Goal: Communication & Community: Share content

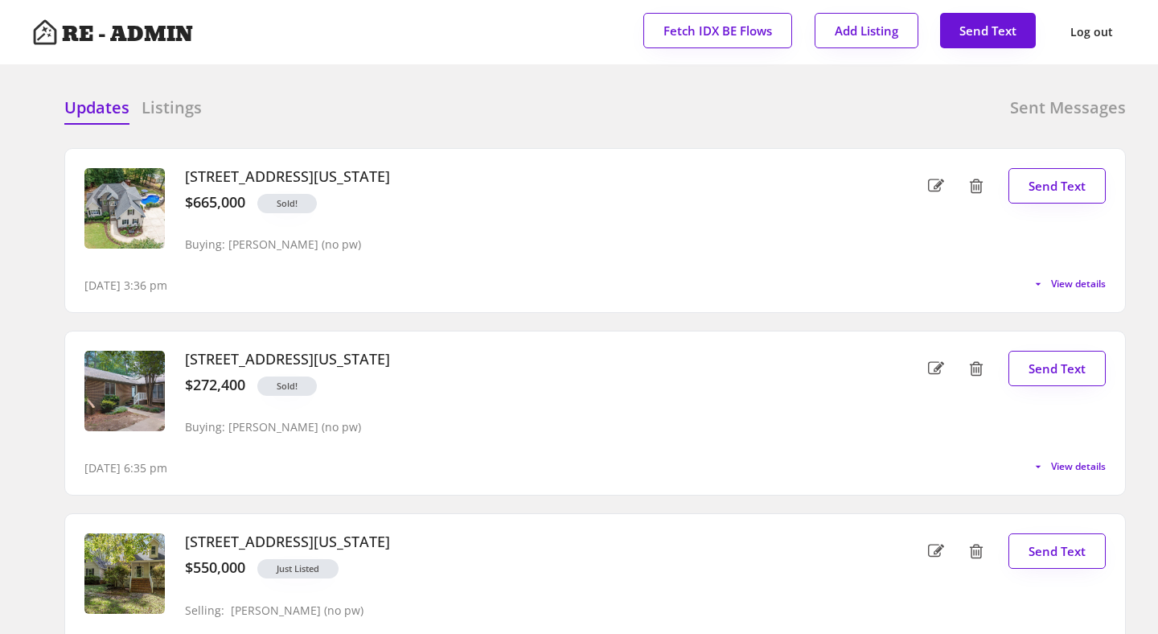
click at [464, 84] on div "Updates Listings Sent Messages [STREET_ADDRESS][US_STATE] $665,000 Sold! Buying…" at bounding box center [579, 96] width 1094 height 39
click at [571, 99] on div "Updates Listings Sent Messages" at bounding box center [594, 112] width 1061 height 32
click at [577, 107] on div "Updates Listings Sent Messages" at bounding box center [594, 112] width 1061 height 32
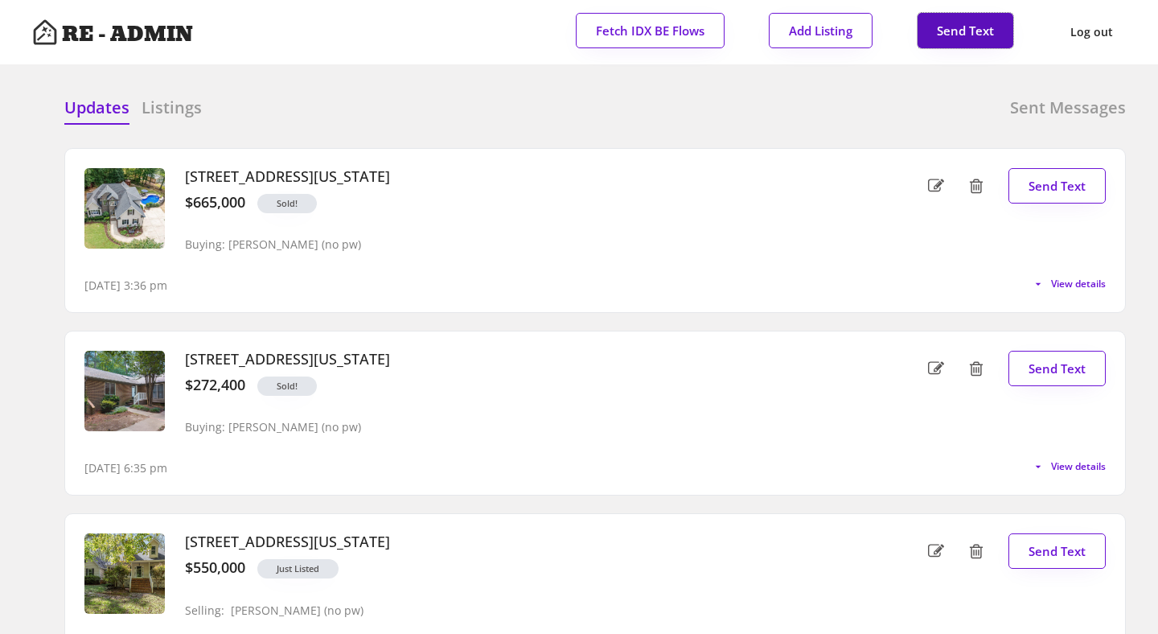
click at [966, 28] on button "Send Text" at bounding box center [966, 30] width 96 height 35
select select "raleigh"
select select ""1348695171700984260__LOOKUP__1743599703321x142788062077753970""
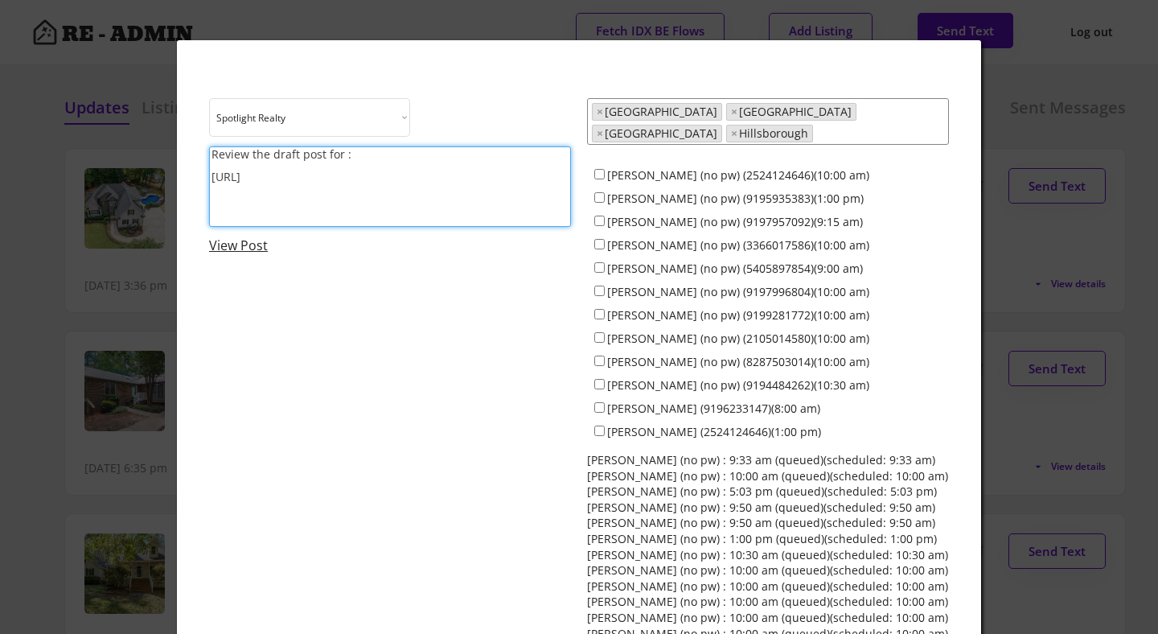
drag, startPoint x: 392, startPoint y: 183, endPoint x: 198, endPoint y: 145, distance: 197.4
click at [198, 145] on div "Choose an option... Spotlight Realty Terra Nova Review the draft post for : [UR…" at bounding box center [579, 429] width 804 height 778
click at [327, 183] on textarea "Happy [DATE]!" at bounding box center [390, 186] width 362 height 80
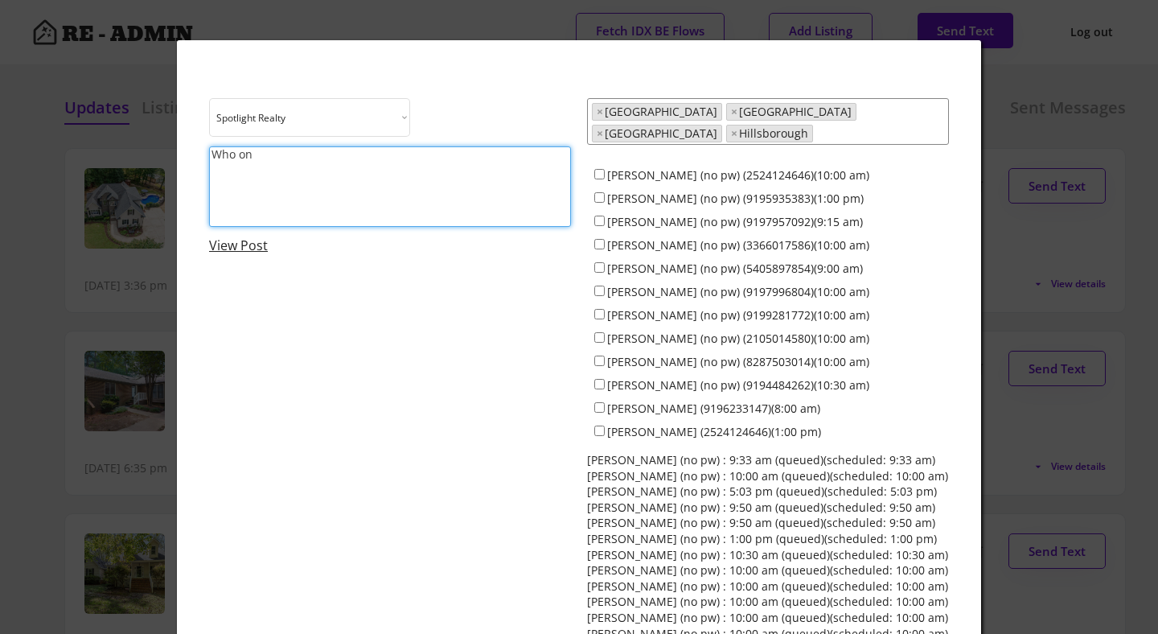
click at [349, 187] on textarea "Who on" at bounding box center [390, 186] width 362 height 80
type textarea "[PERSON_NAME]"
paste textarea "[URL][DOMAIN_NAME]"
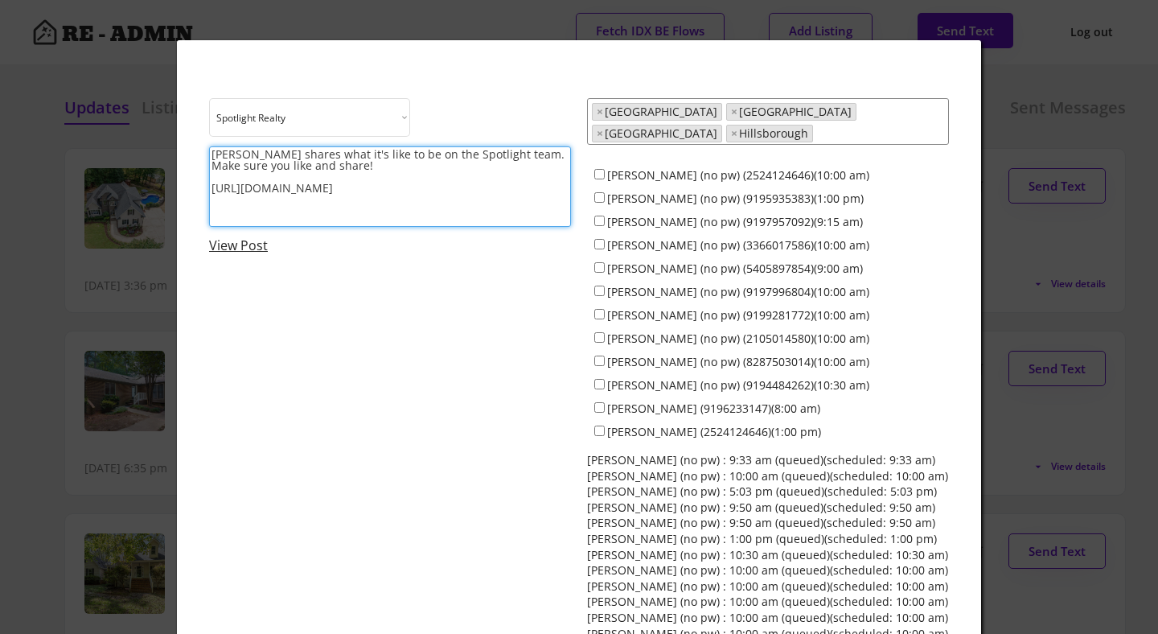
type textarea "Colin shares what it's like to be on the Spotlight team. Make sure you like and…"
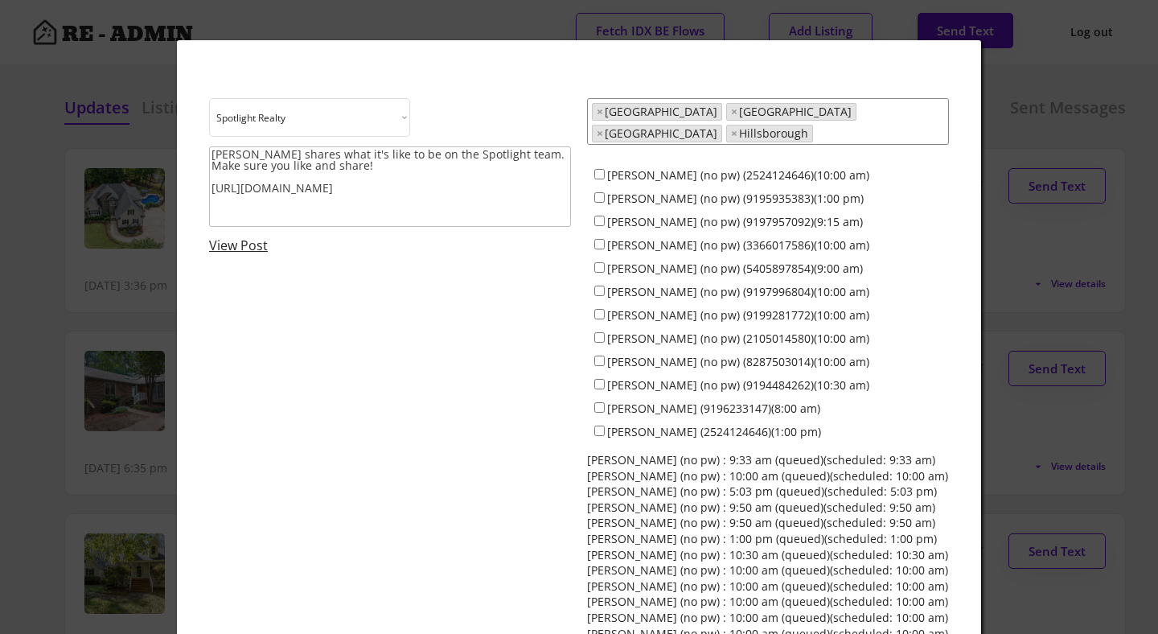
click at [49, 239] on div at bounding box center [579, 317] width 1158 height 634
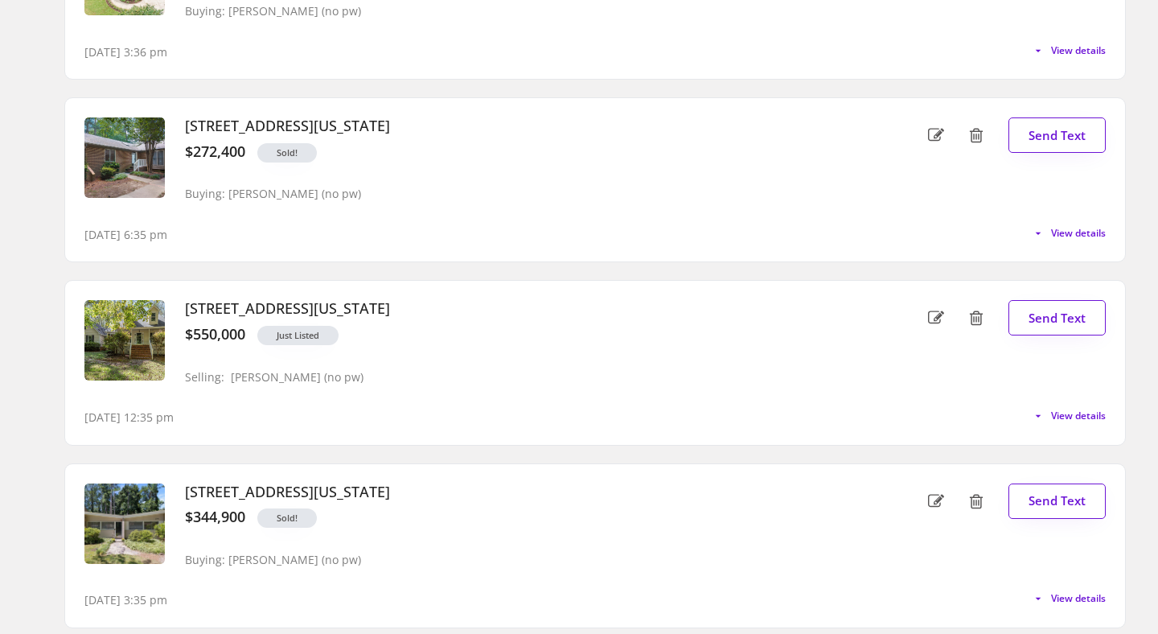
scroll to position [0, 0]
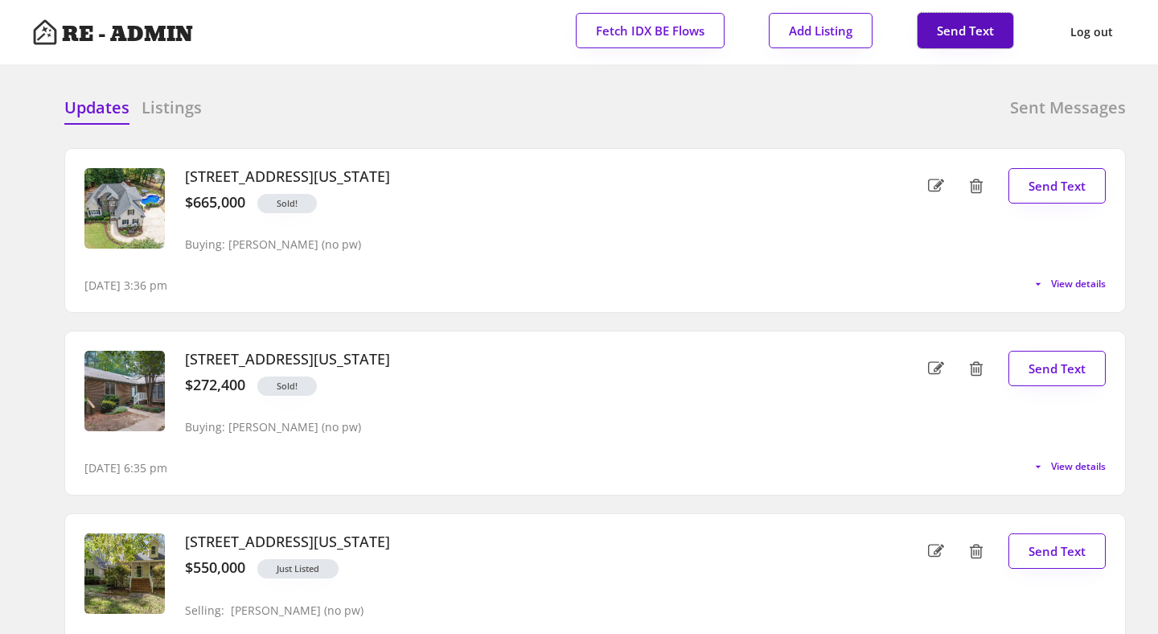
click at [961, 28] on button "Send Text" at bounding box center [966, 30] width 96 height 35
select select "raleigh"
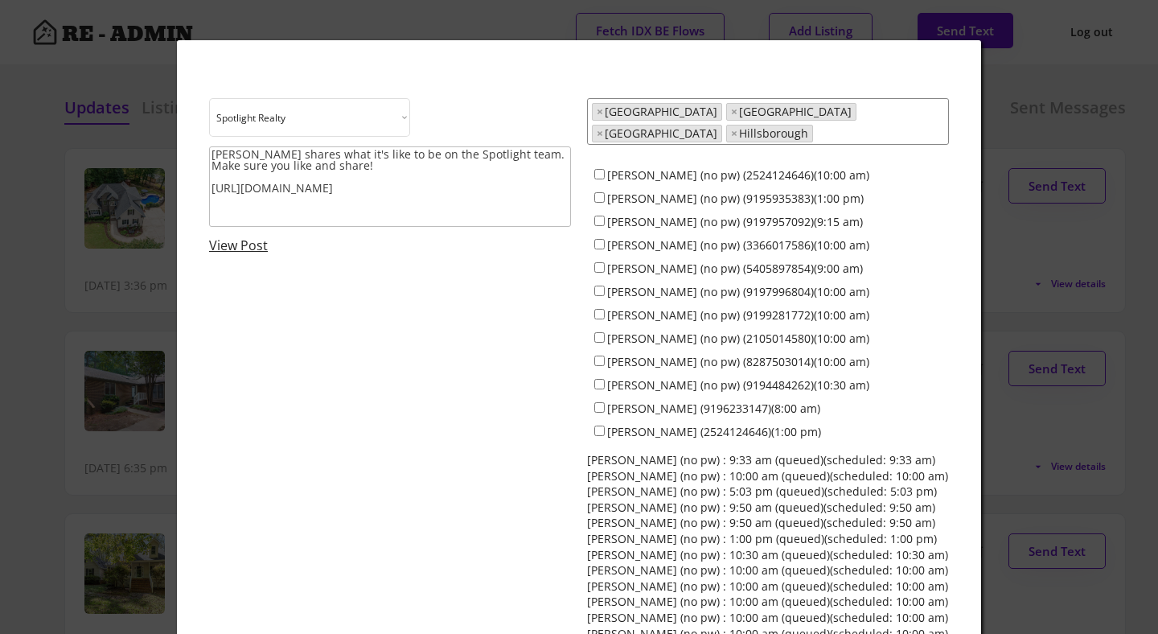
click at [248, 169] on textarea "Colin shares what it's like to be on the Spotlight team. Make sure you like and…" at bounding box center [390, 186] width 362 height 80
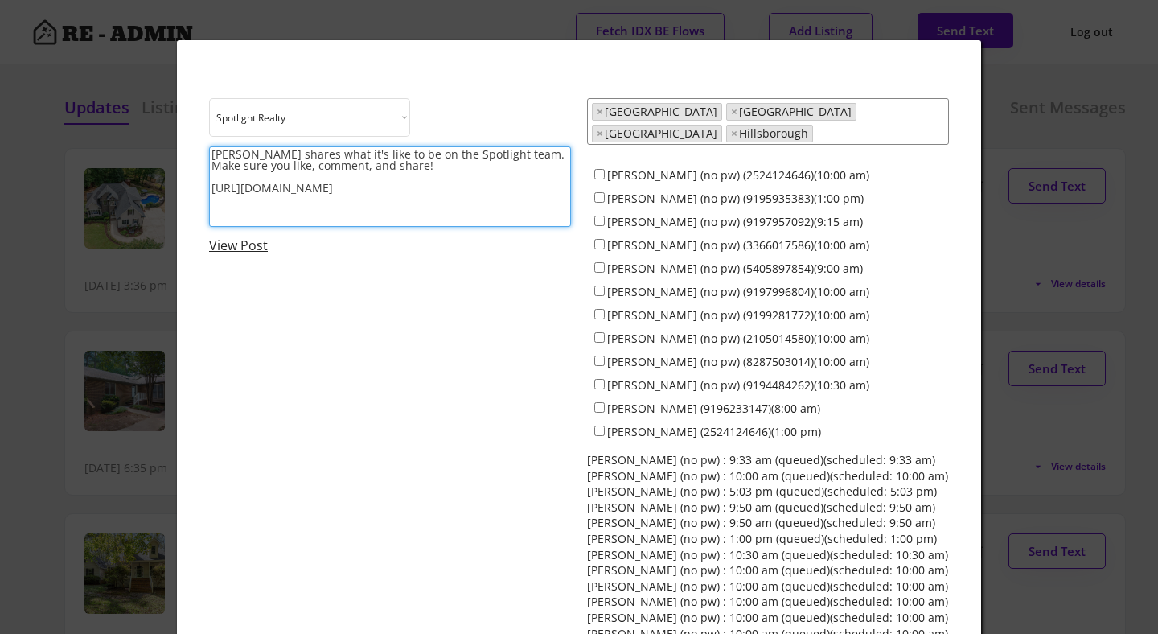
click at [425, 170] on textarea "Colin shares what it's like to be on the Spotlight team. Make sure you like, co…" at bounding box center [390, 186] width 362 height 80
type textarea "Colin shares what it's like to be on the Spotlight team. Make sure you like, co…"
